Goal: Information Seeking & Learning: Find specific page/section

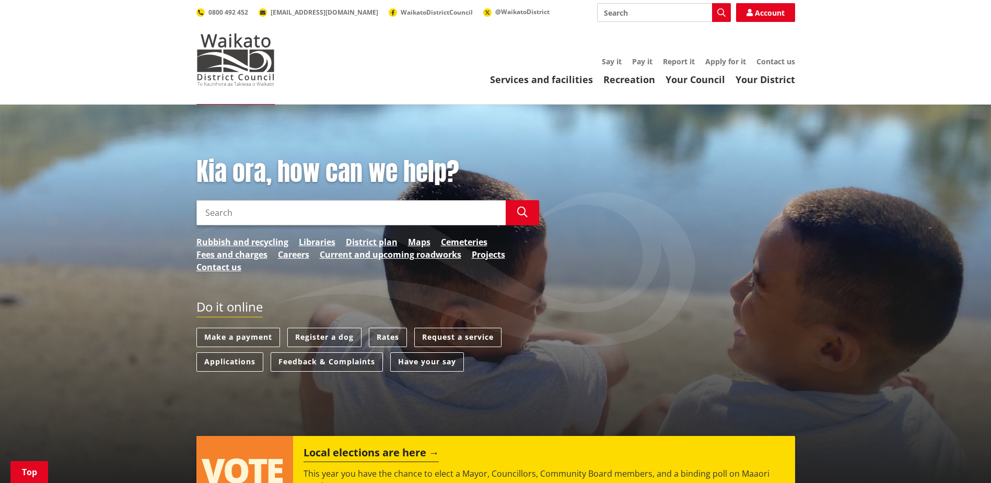
scroll to position [313, 0]
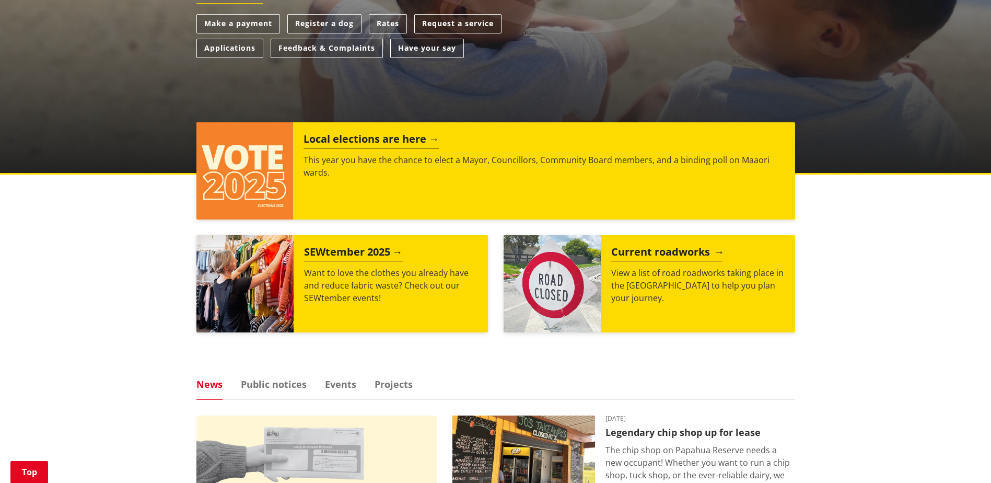
click at [641, 255] on h2 "Current roadworks" at bounding box center [666, 254] width 111 height 16
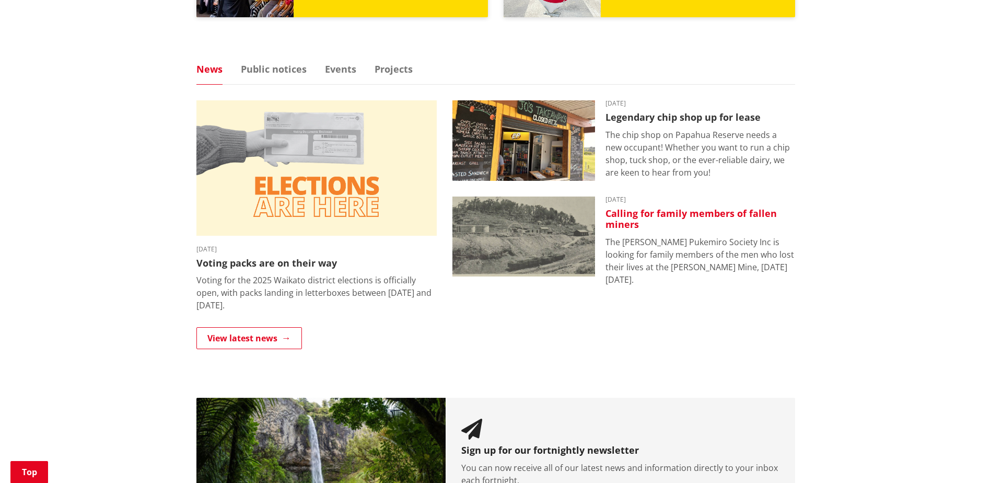
scroll to position [627, 0]
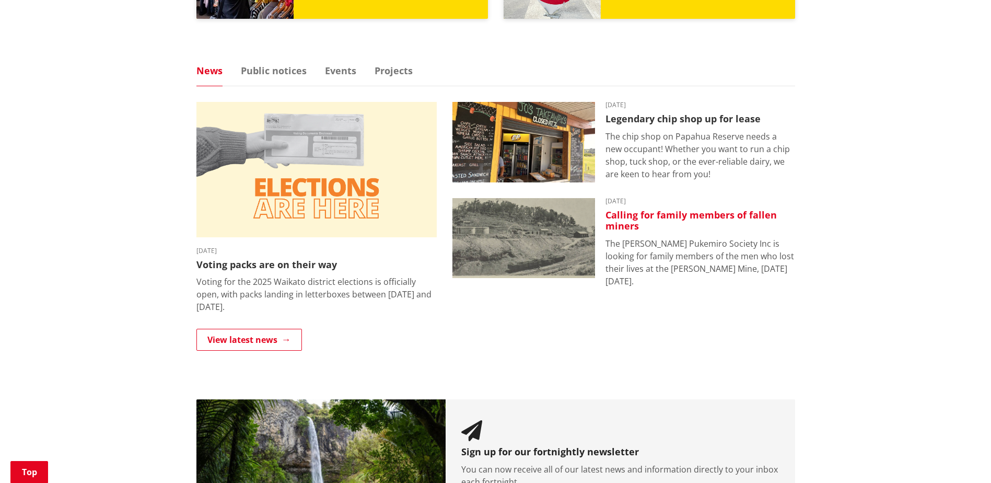
click at [624, 224] on h3 "Calling for family members of fallen miners" at bounding box center [700, 220] width 190 height 22
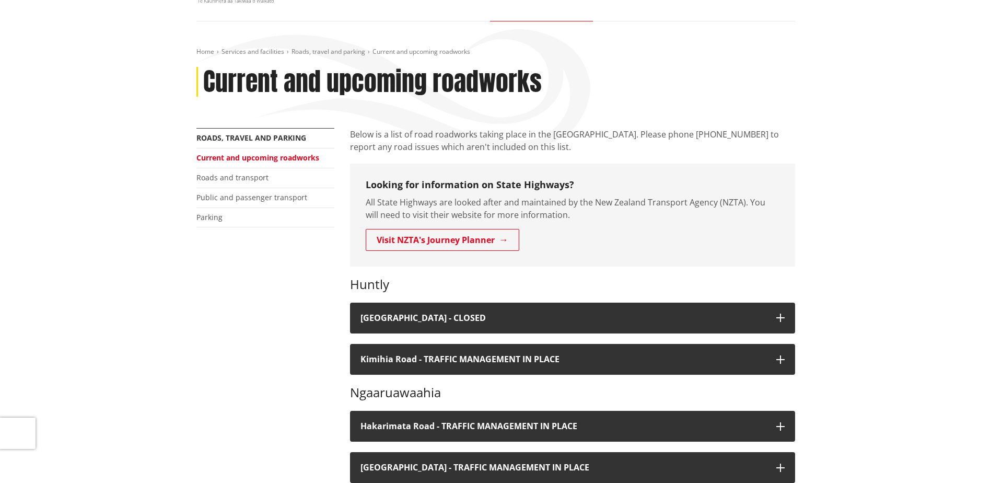
scroll to position [261, 0]
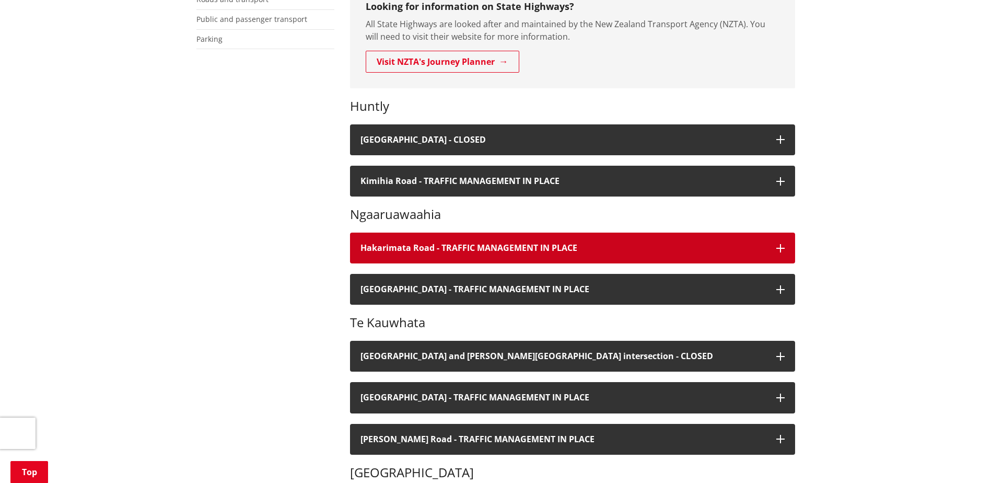
click at [408, 248] on h4 "Hakarimata Road - TRAFFIC MANAGEMENT IN PLACE" at bounding box center [562, 248] width 405 height 10
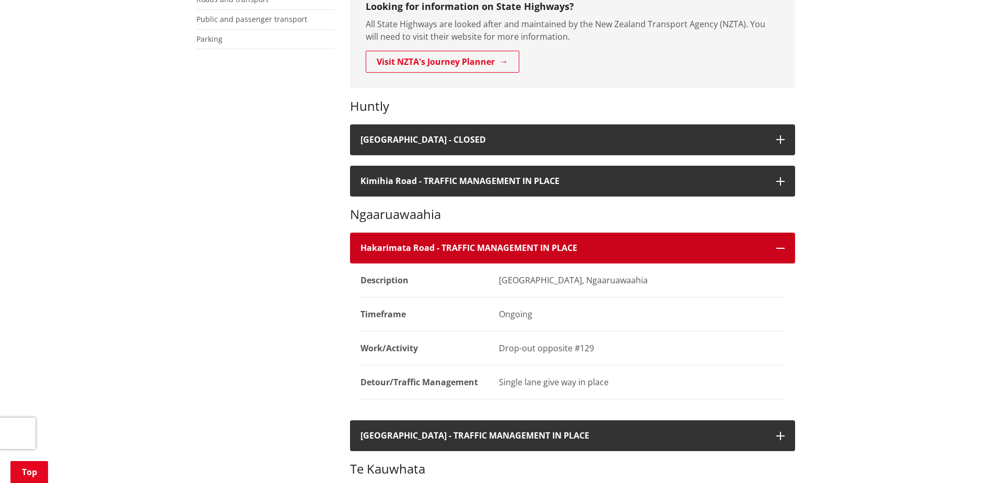
click at [408, 248] on h4 "Hakarimata Road - TRAFFIC MANAGEMENT IN PLACE" at bounding box center [562, 248] width 405 height 10
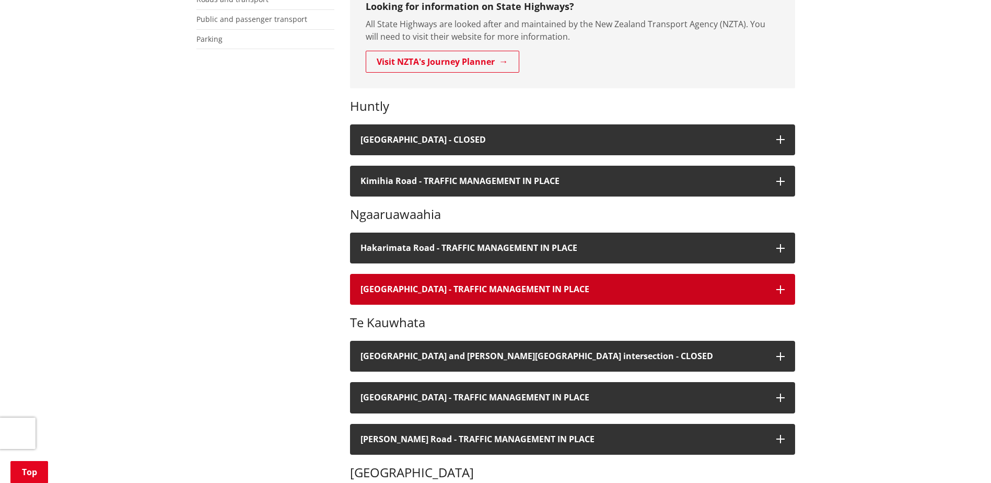
click at [390, 290] on h4 "Havelock Road - TRAFFIC MANAGEMENT IN PLACE" at bounding box center [562, 289] width 405 height 10
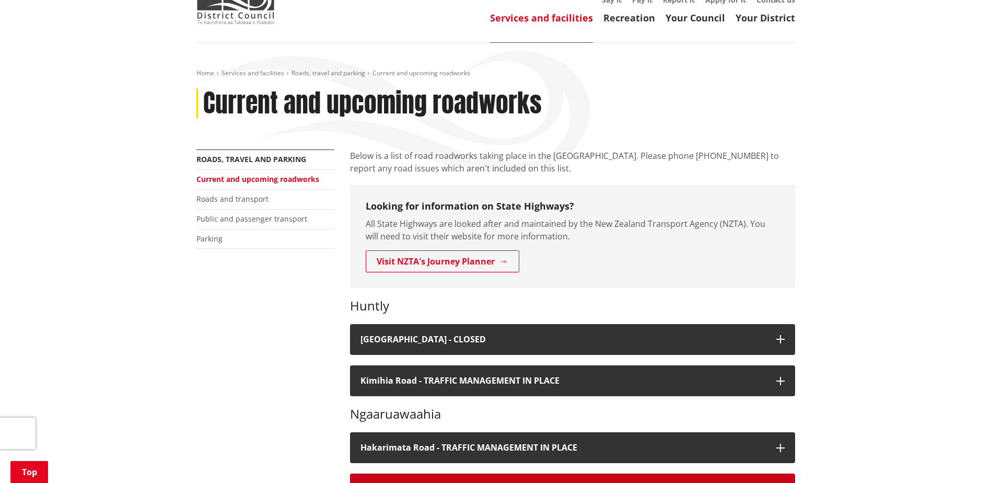
scroll to position [0, 0]
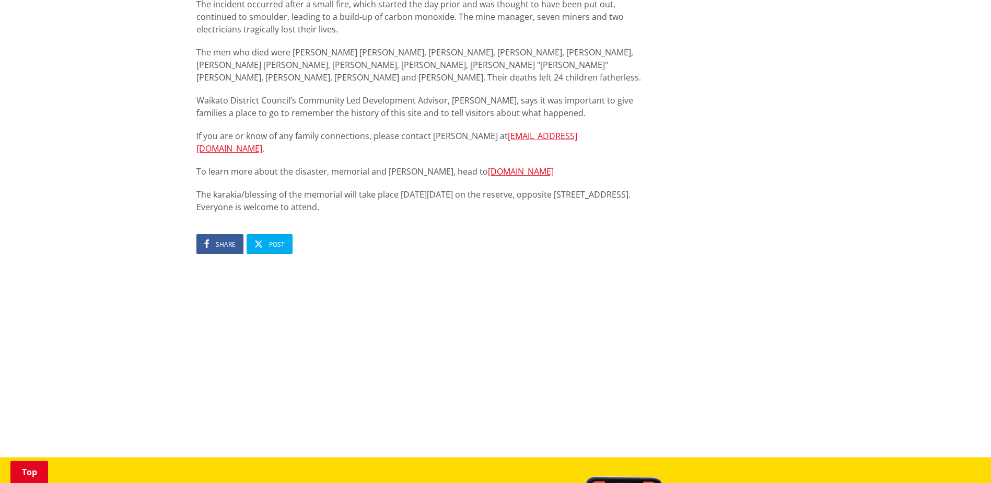
scroll to position [679, 0]
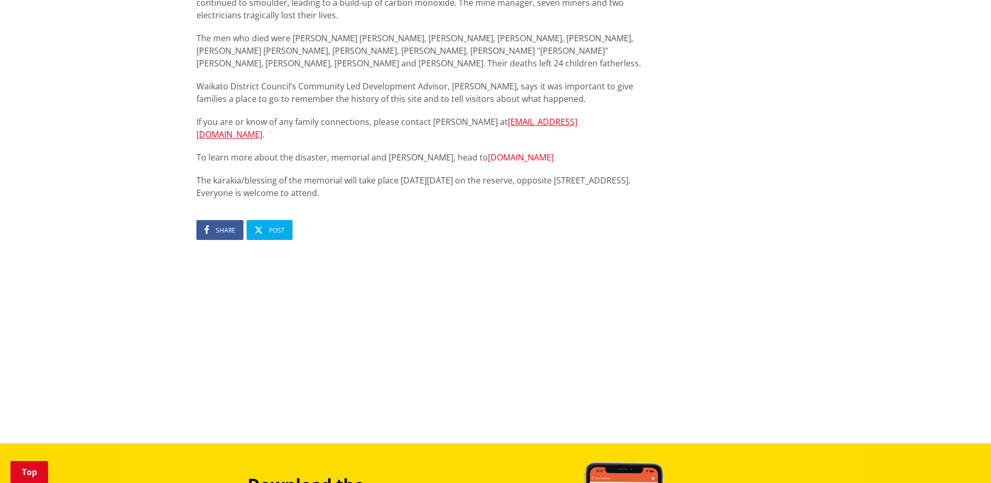
click at [488, 151] on link "glenaftonpukemiro.nz" at bounding box center [521, 156] width 66 height 11
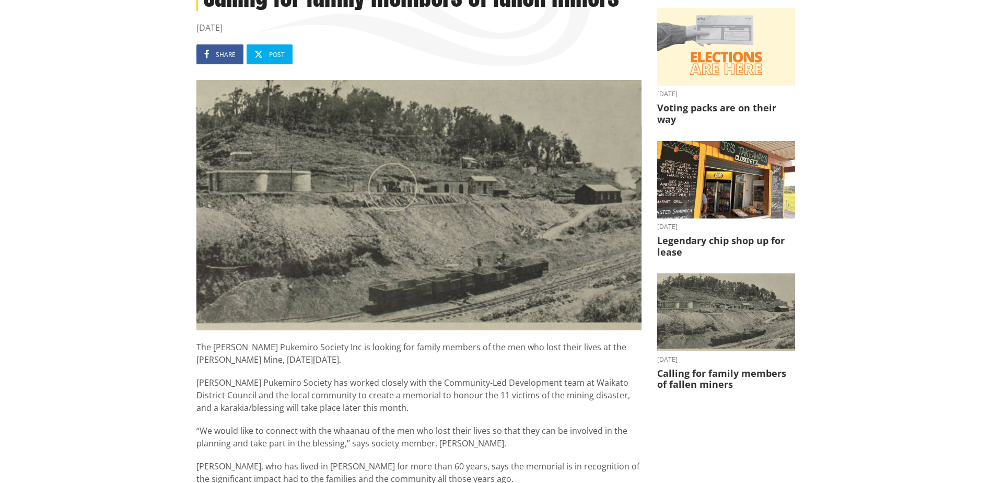
scroll to position [0, 0]
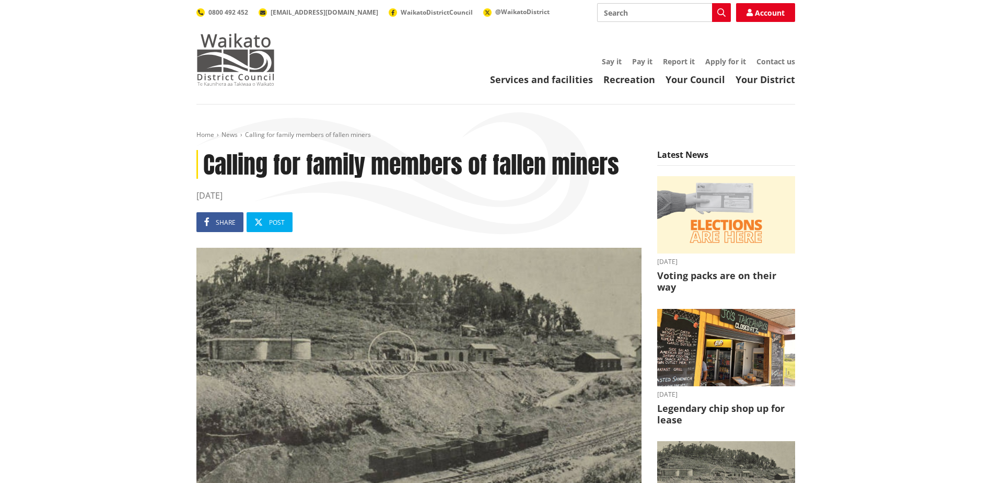
click at [231, 59] on img at bounding box center [235, 59] width 78 height 52
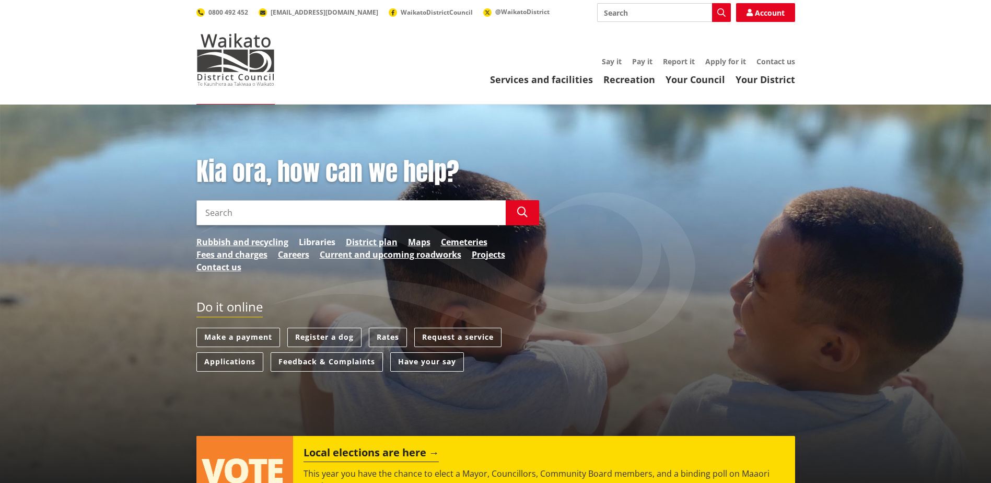
click at [307, 242] on link "Libraries" at bounding box center [317, 242] width 37 height 13
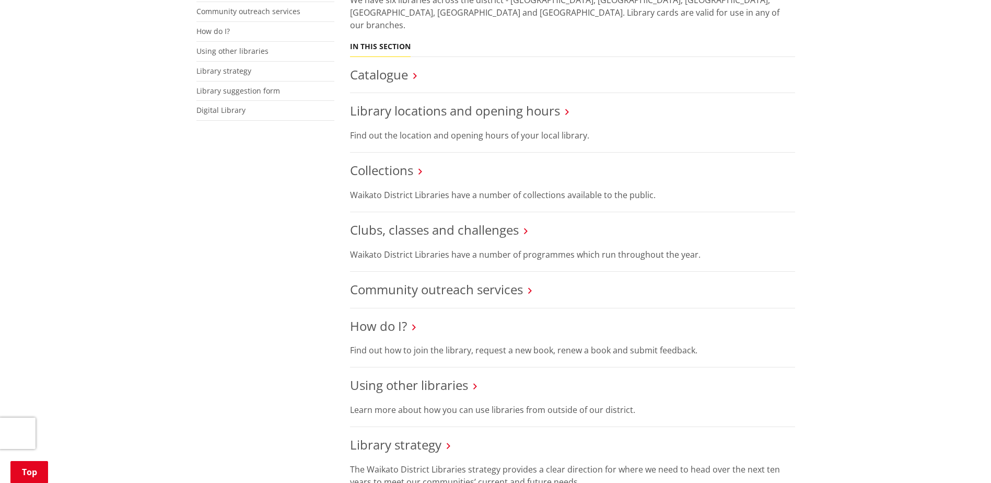
scroll to position [313, 0]
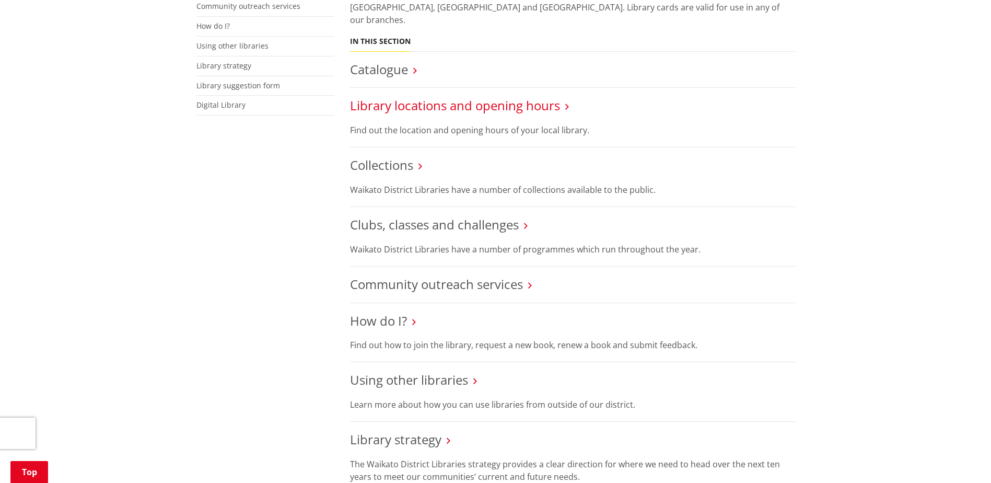
click at [457, 97] on link "Library locations and opening hours" at bounding box center [455, 105] width 210 height 17
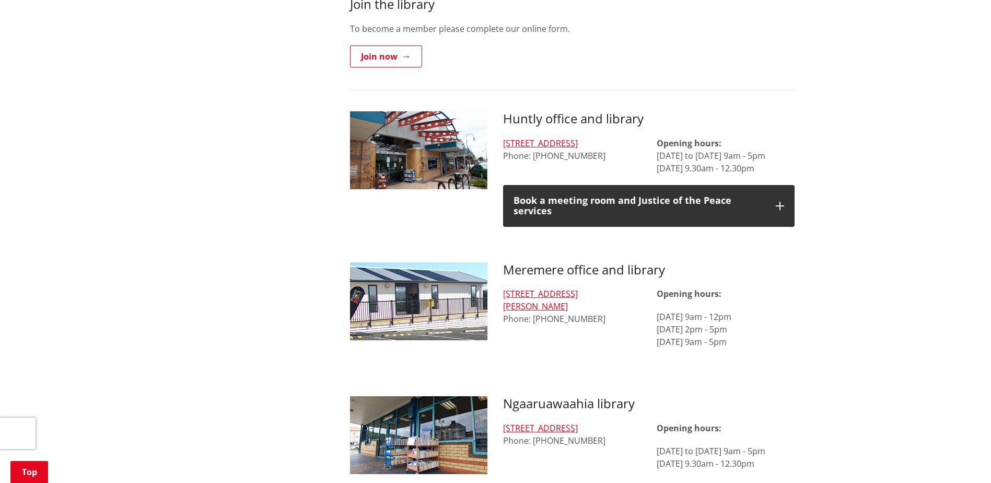
scroll to position [784, 0]
